Goal: Find specific page/section: Find specific page/section

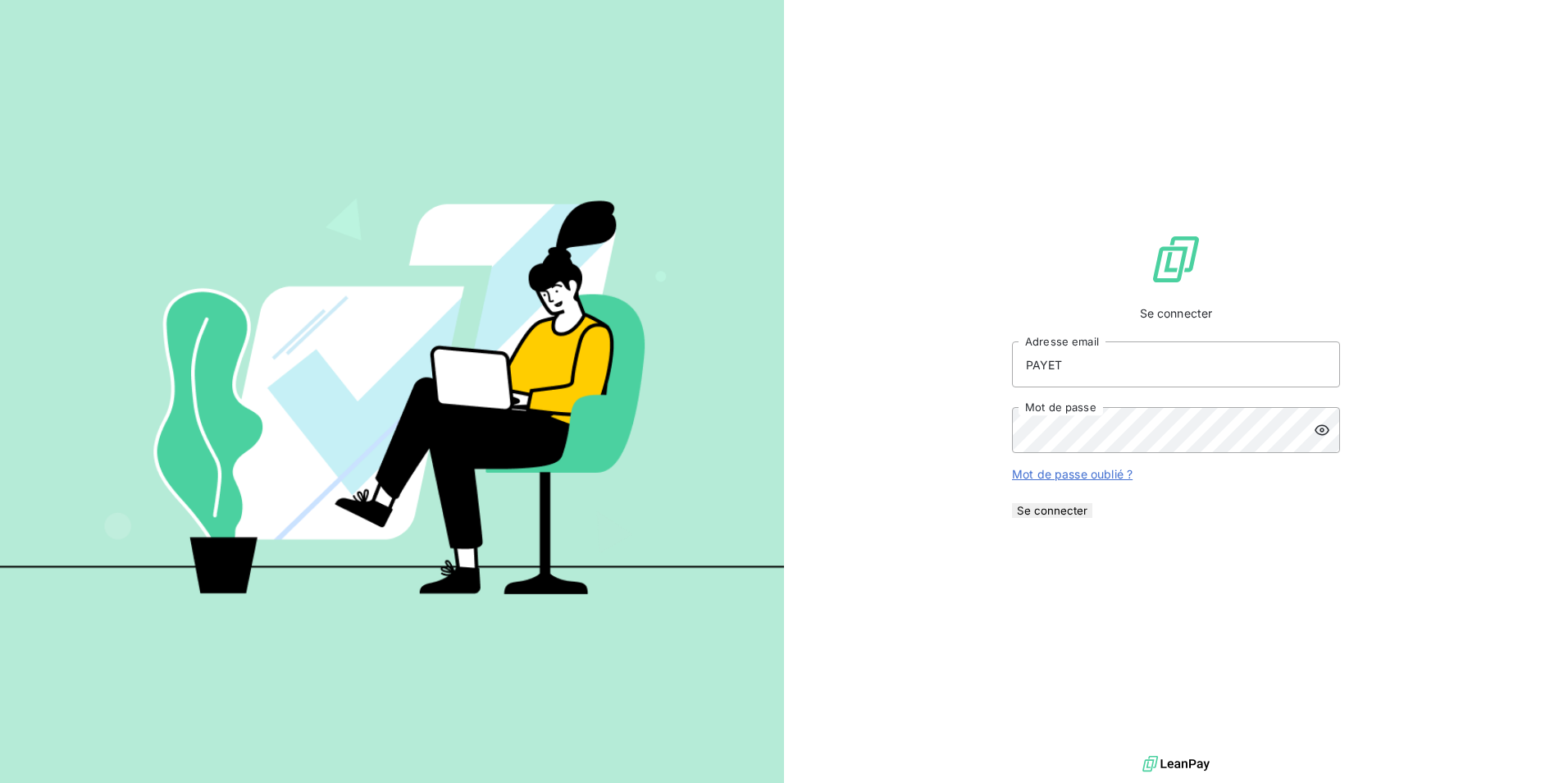
click at [1320, 444] on div at bounding box center [1327, 430] width 26 height 46
click at [1092, 518] on button "Se connecter" at bounding box center [1051, 510] width 80 height 15
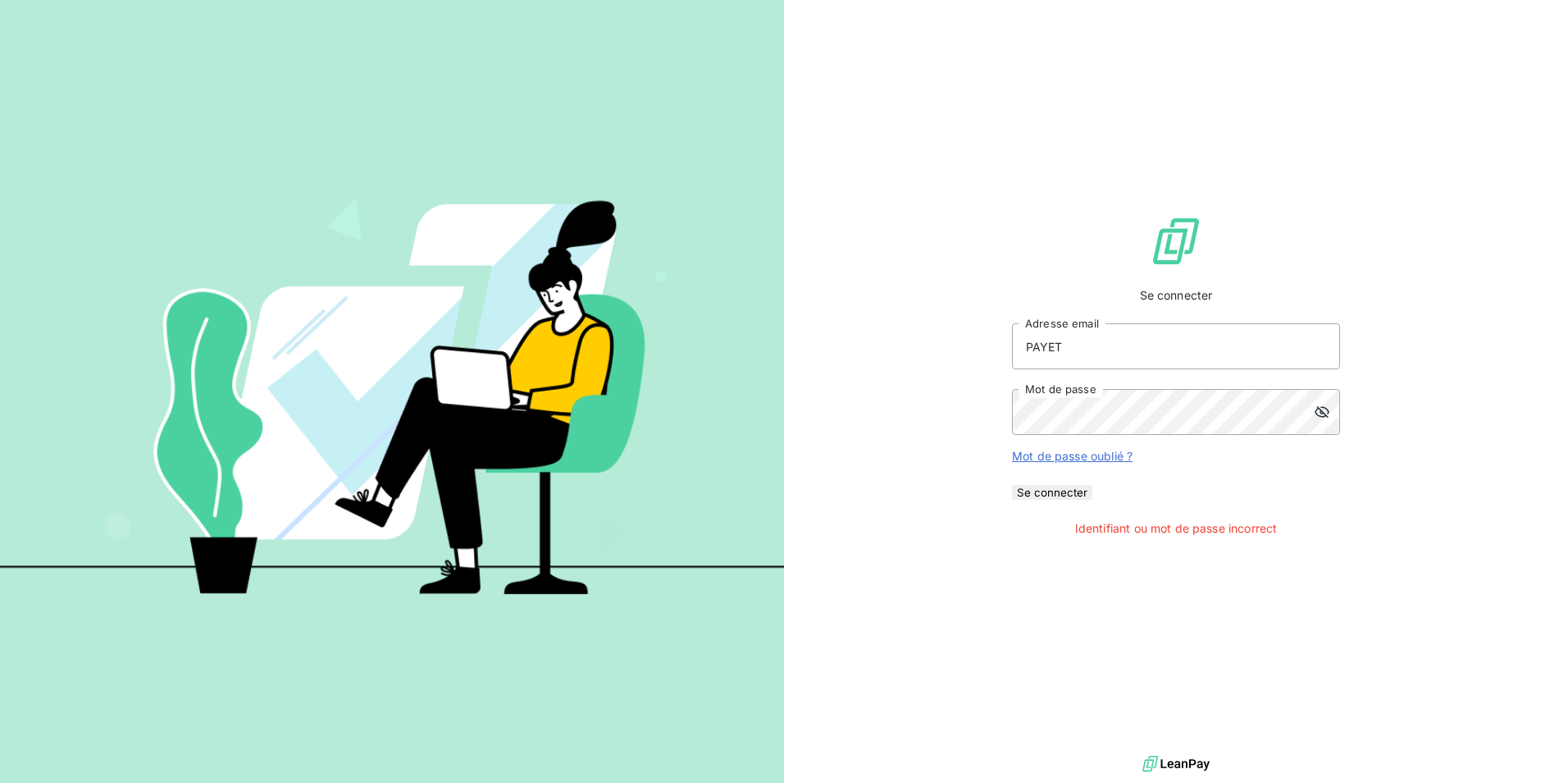
click at [1092, 500] on button "Se connecter" at bounding box center [1051, 492] width 80 height 15
click at [1149, 345] on input "PAYET" at bounding box center [1175, 346] width 328 height 46
type input "P"
type input "[EMAIL_ADDRESS][DOMAIN_NAME]"
click at [1092, 500] on button "Se connecter" at bounding box center [1051, 492] width 80 height 15
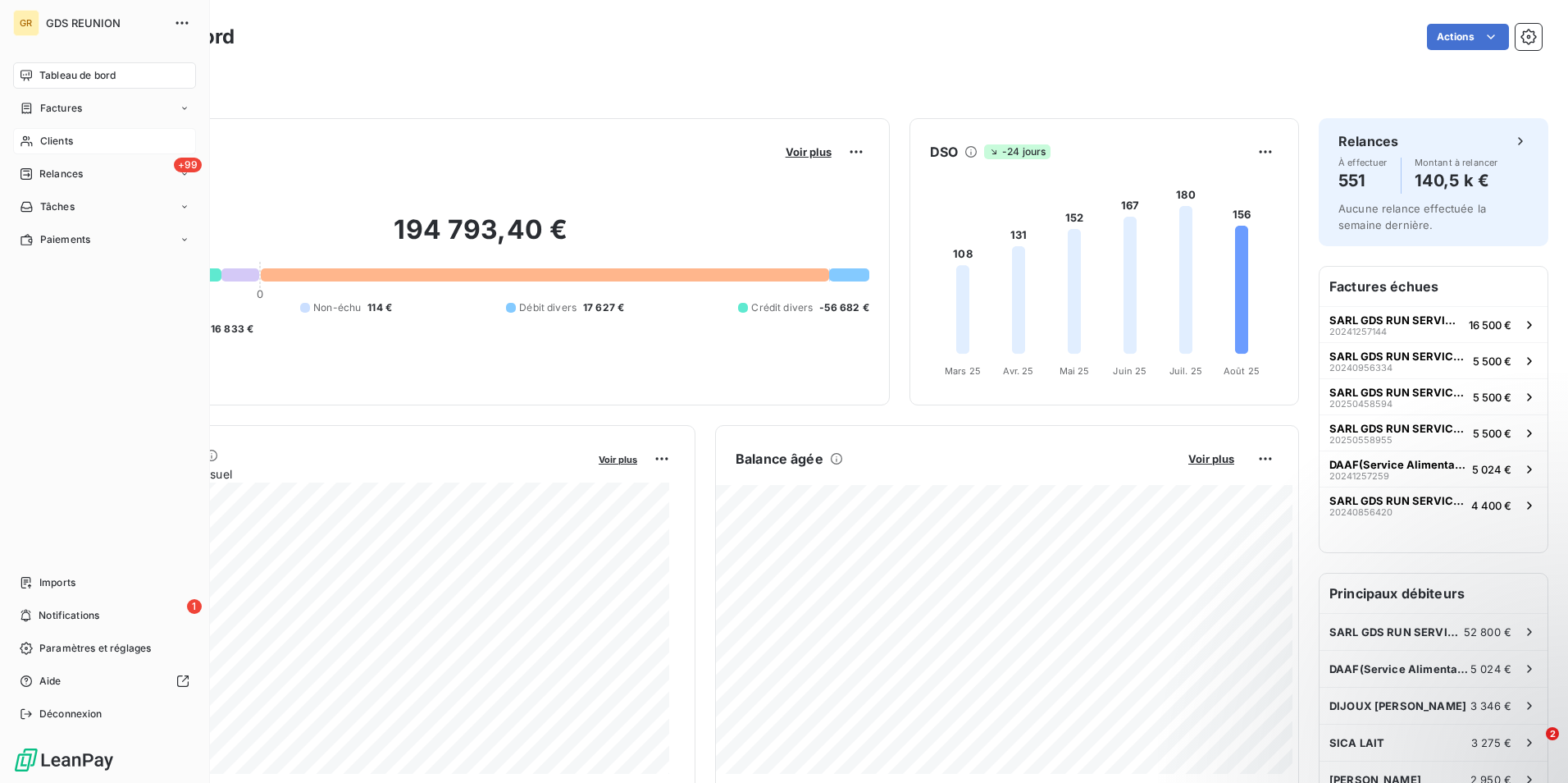
click at [78, 133] on div "Clients" at bounding box center [104, 141] width 182 height 26
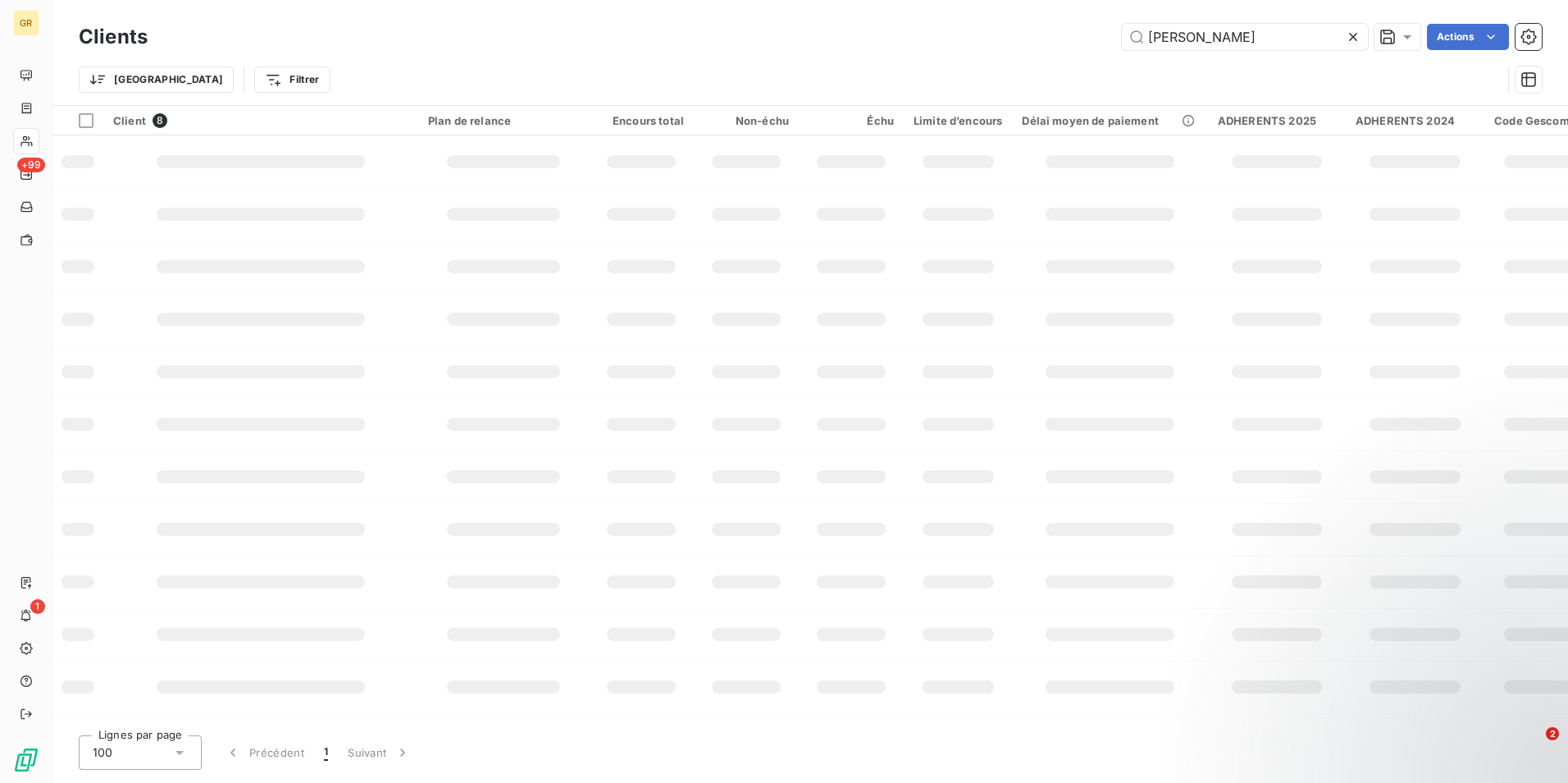
type input "[PERSON_NAME]"
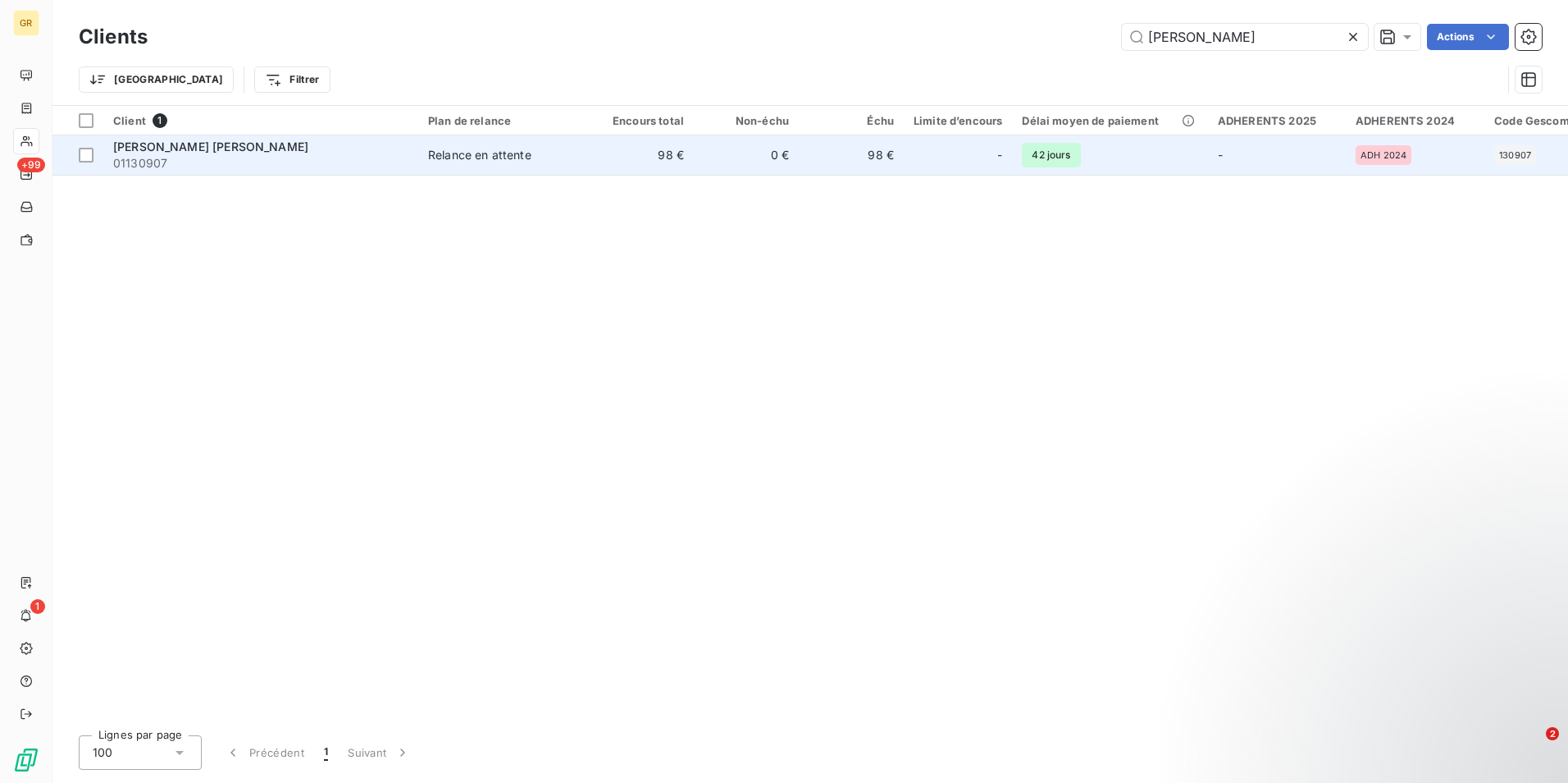
click at [310, 151] on div "[PERSON_NAME] [PERSON_NAME]" at bounding box center [261, 147] width 296 height 17
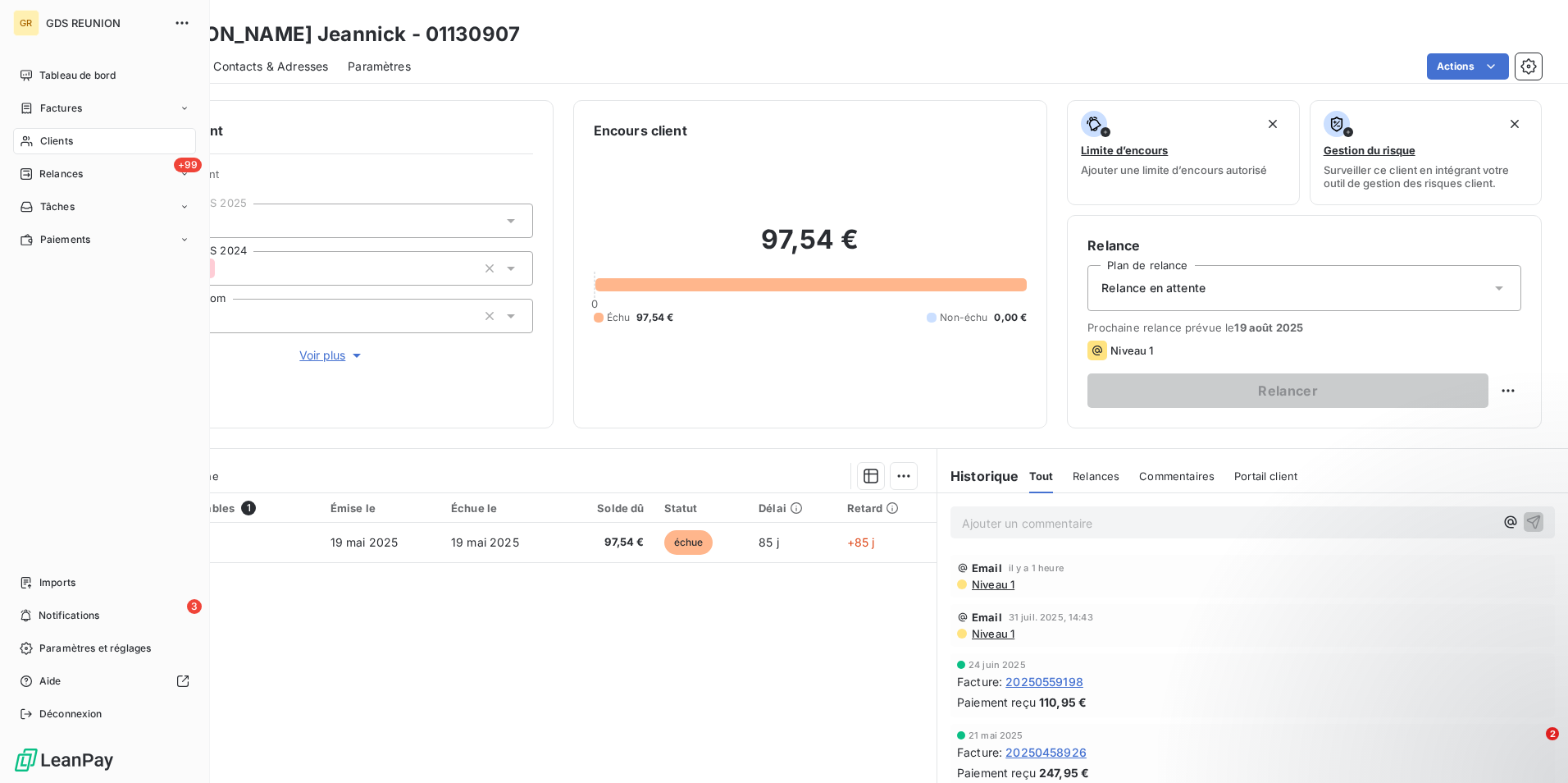
click at [73, 137] on div "Clients" at bounding box center [104, 141] width 182 height 26
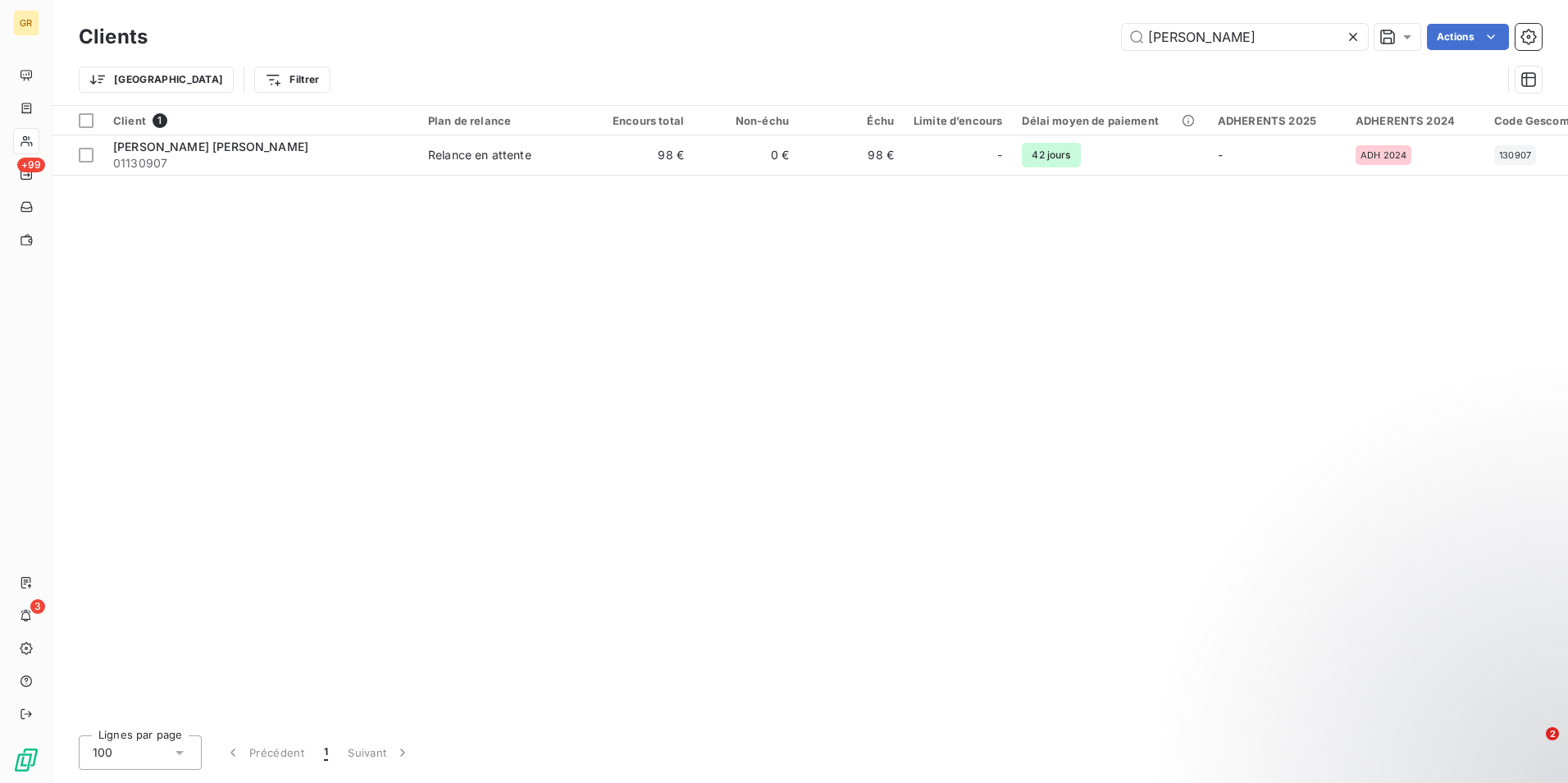
click at [1352, 39] on icon at bounding box center [1353, 37] width 17 height 17
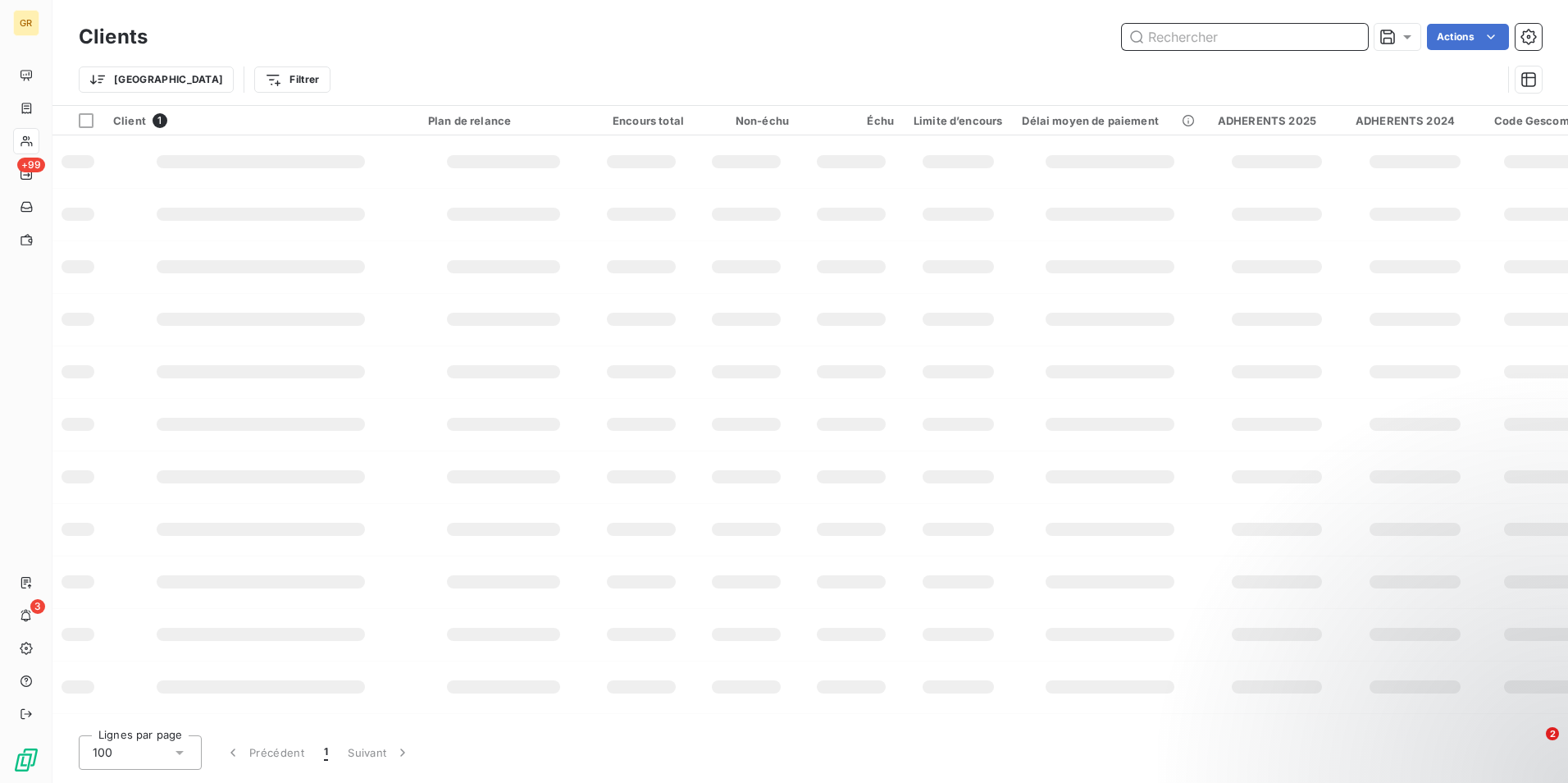
click at [1326, 28] on input "text" at bounding box center [1245, 37] width 246 height 26
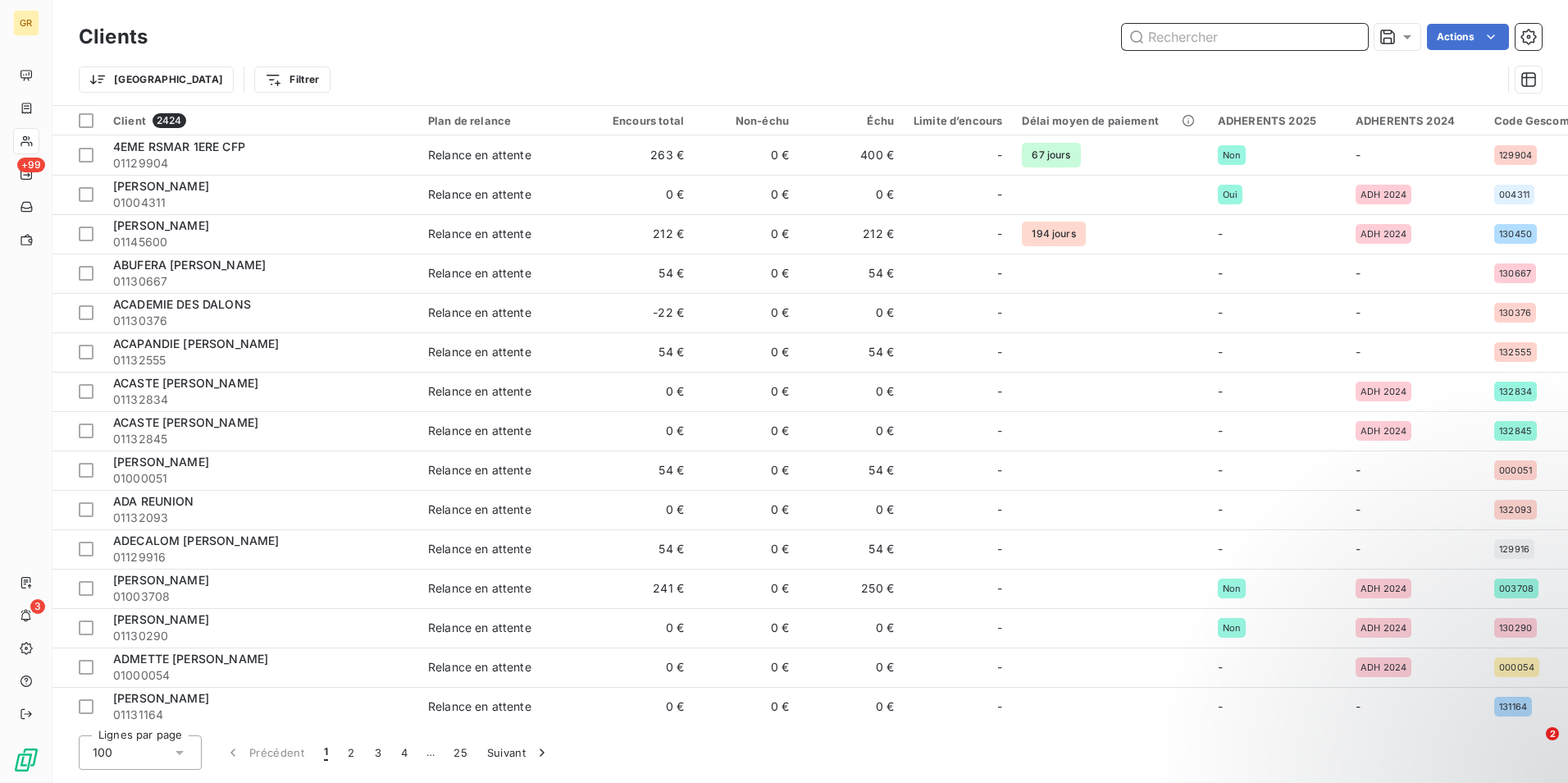
type input "B"
click at [1207, 46] on input "text" at bounding box center [1245, 37] width 246 height 26
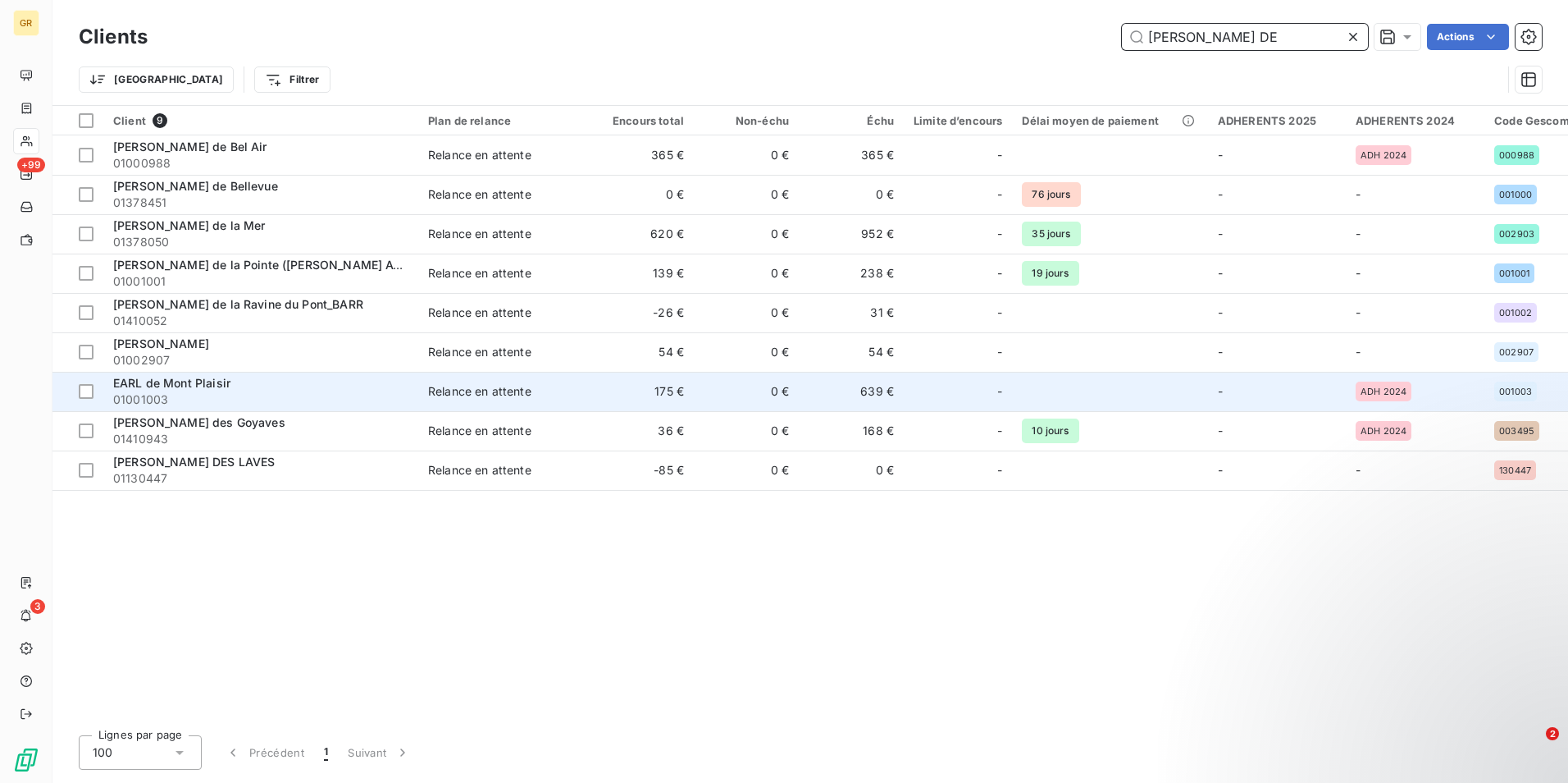
type input "EARL DE"
click at [383, 391] on span "01001003" at bounding box center [261, 399] width 296 height 17
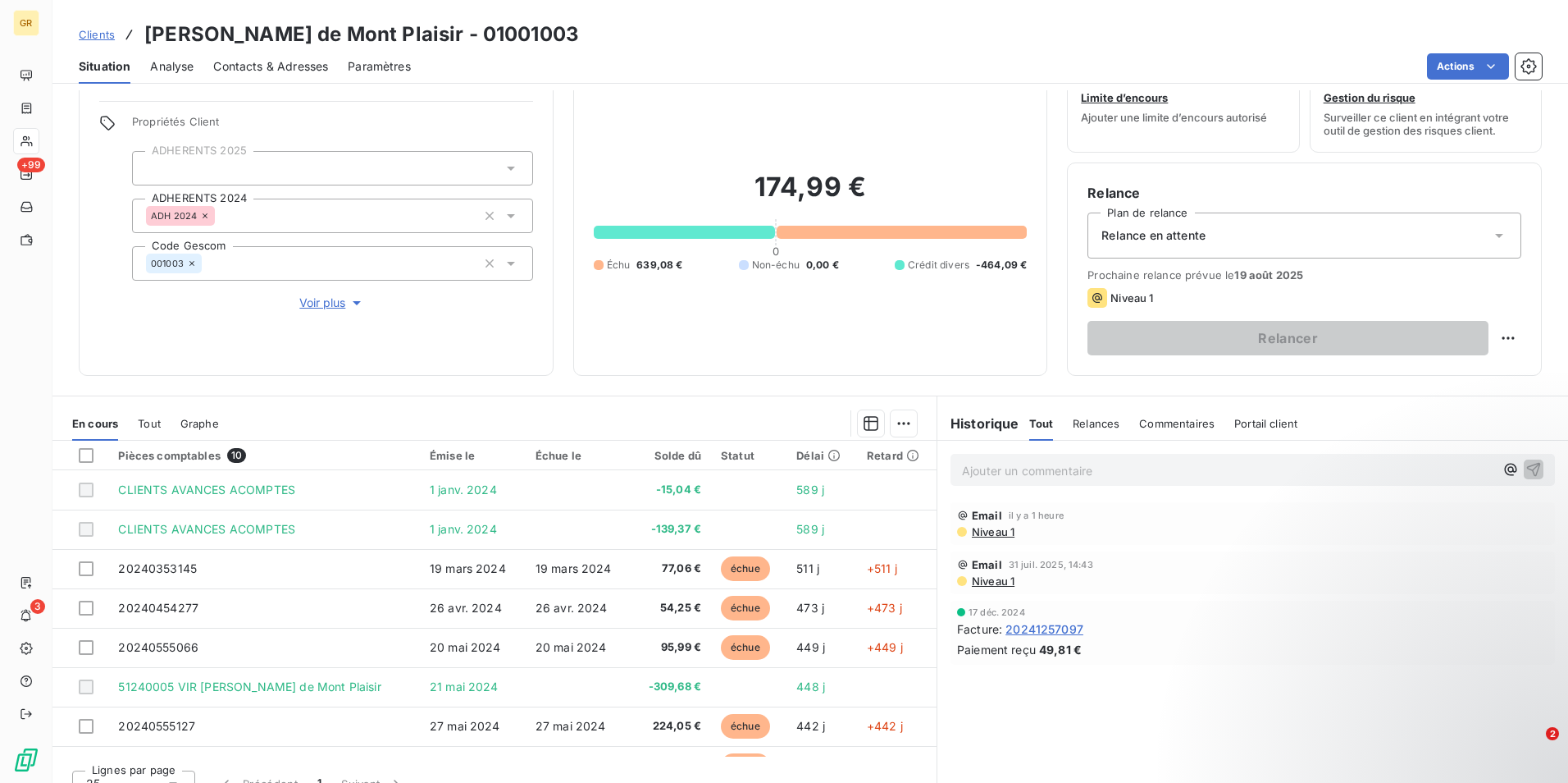
scroll to position [75, 0]
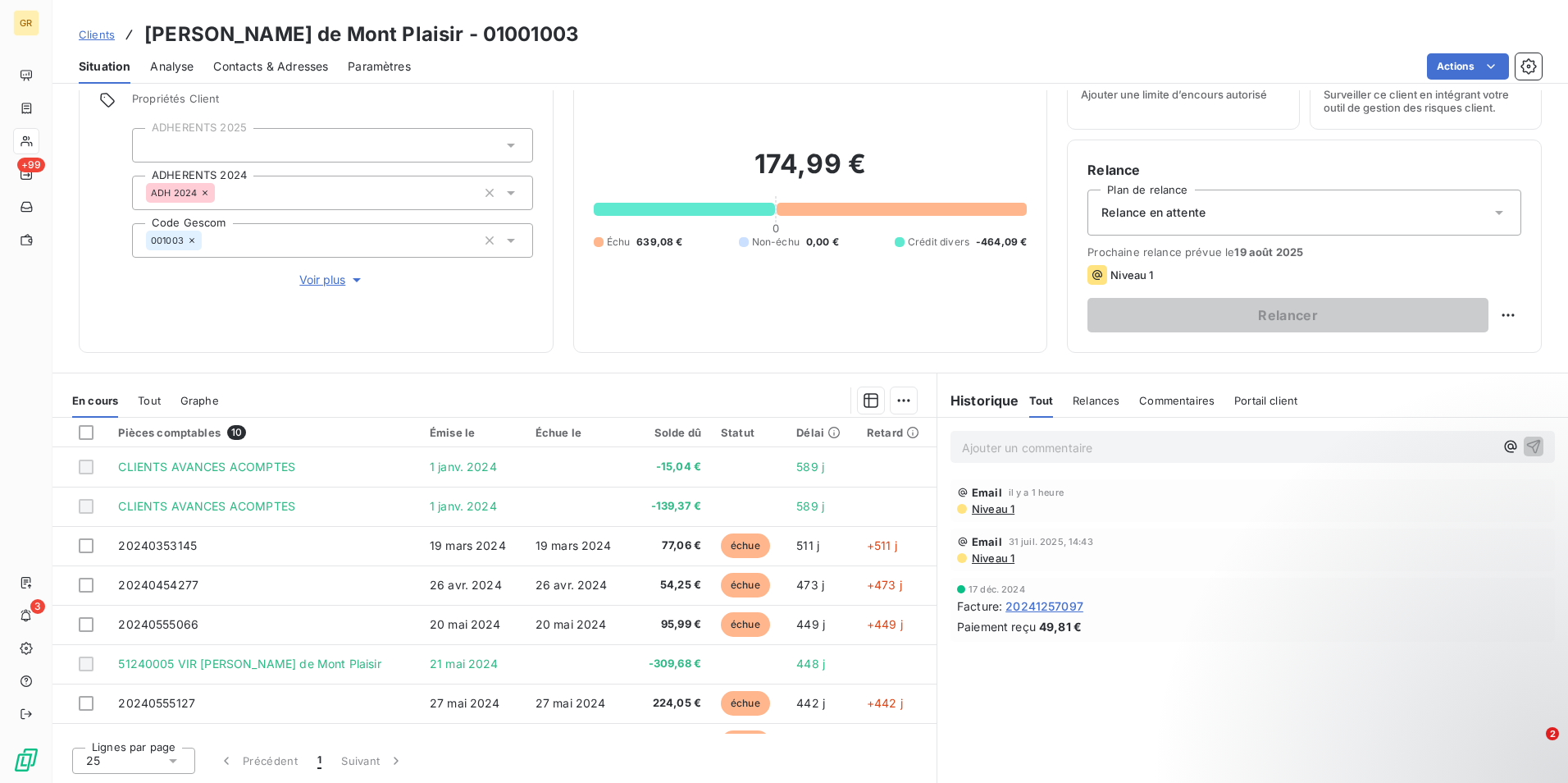
click at [659, 239] on span "639,08 €" at bounding box center [660, 242] width 46 height 15
drag, startPoint x: 659, startPoint y: 239, endPoint x: 820, endPoint y: 210, distance: 163.6
click at [820, 210] on div at bounding box center [902, 208] width 250 height 13
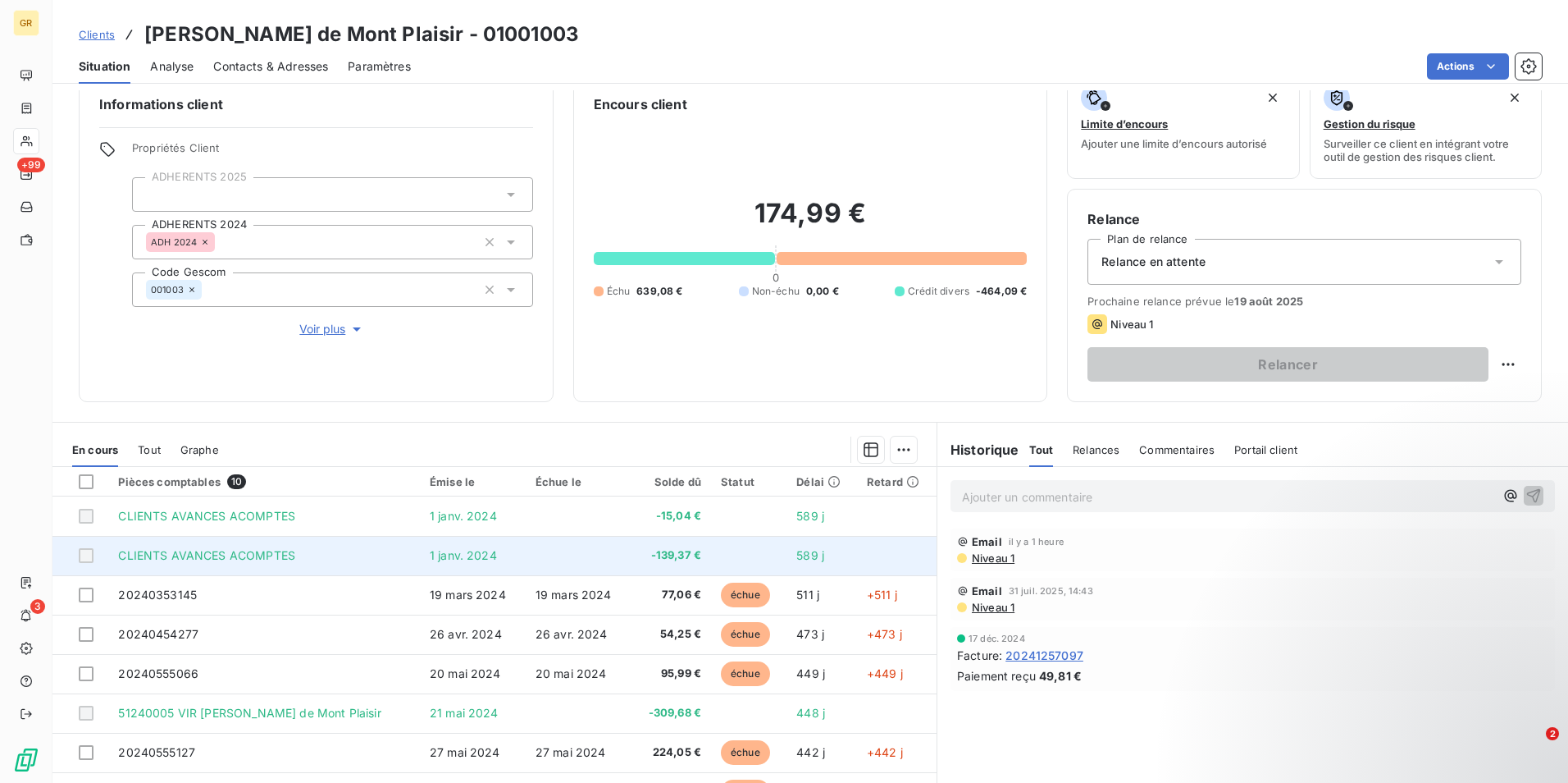
scroll to position [0, 0]
